Goal: Navigation & Orientation: Go to known website

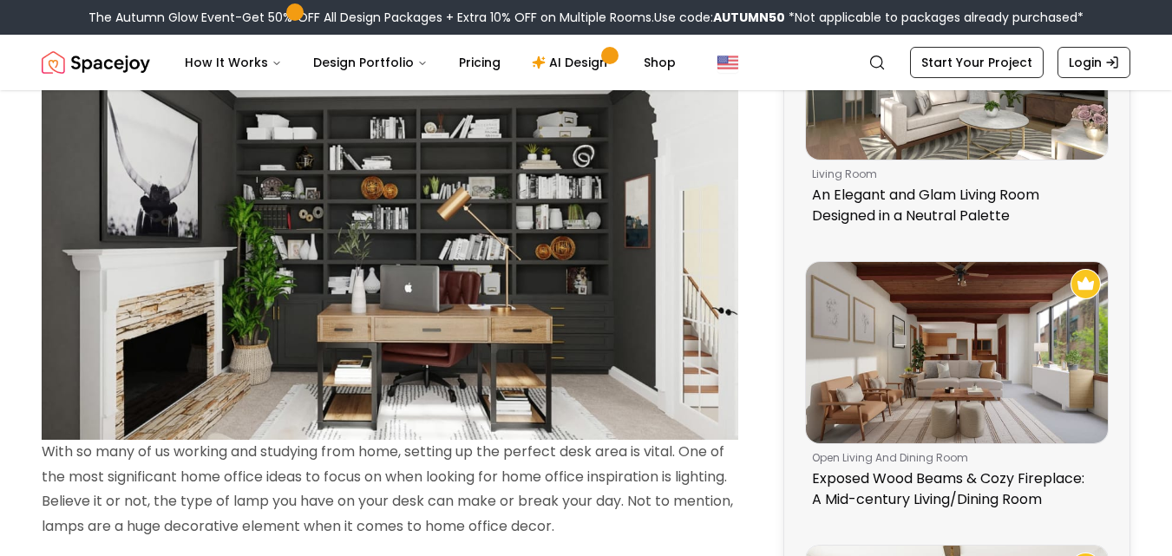
scroll to position [542, 0]
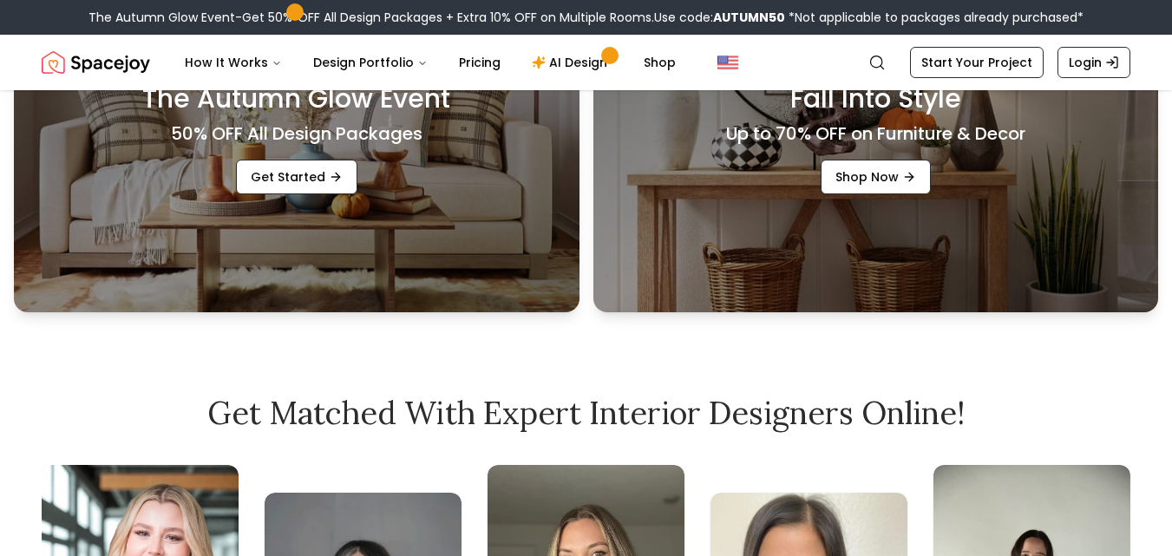
scroll to position [781, 0]
